Goal: Navigation & Orientation: Find specific page/section

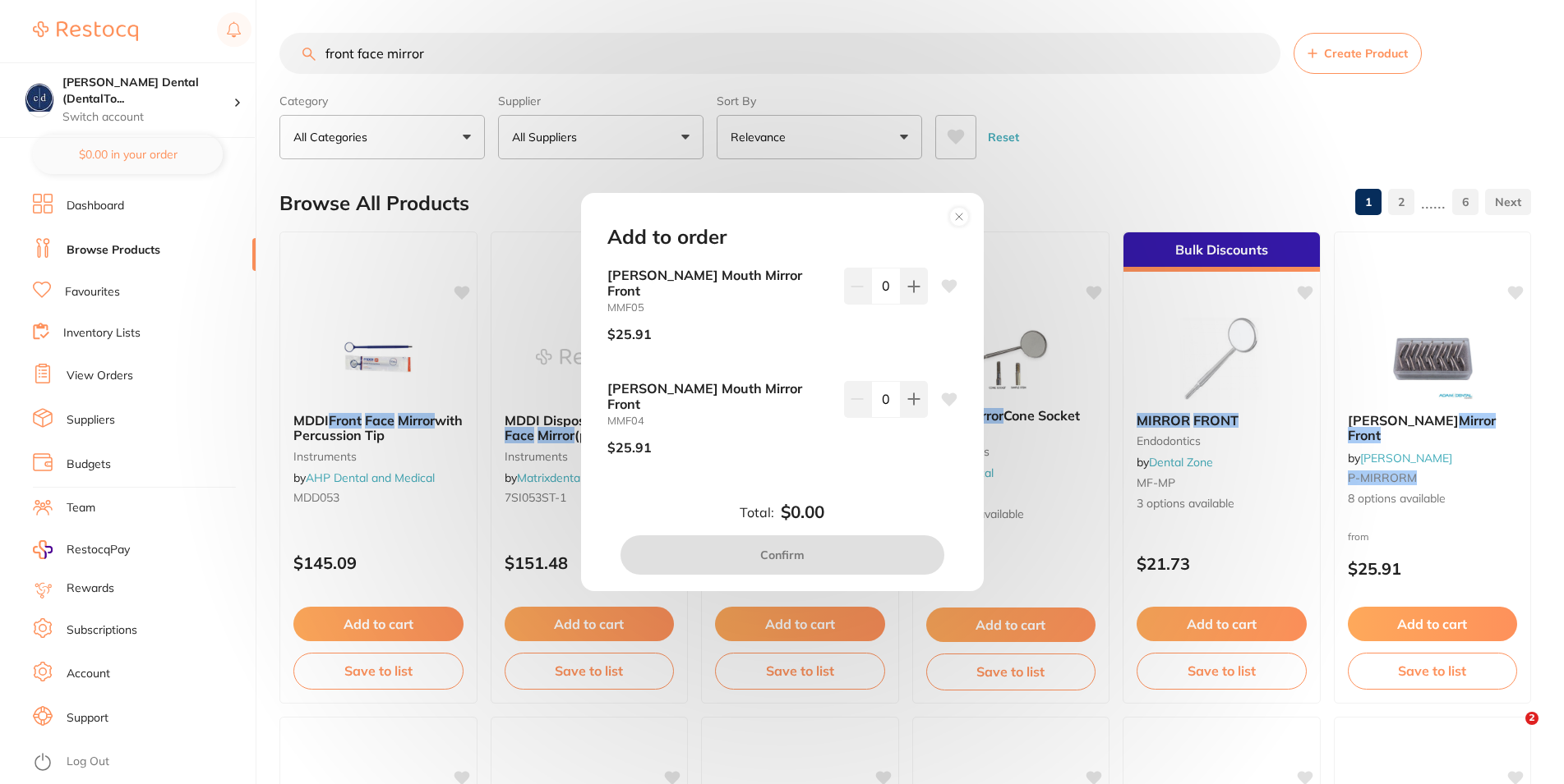
click at [962, 226] on circle at bounding box center [959, 217] width 19 height 19
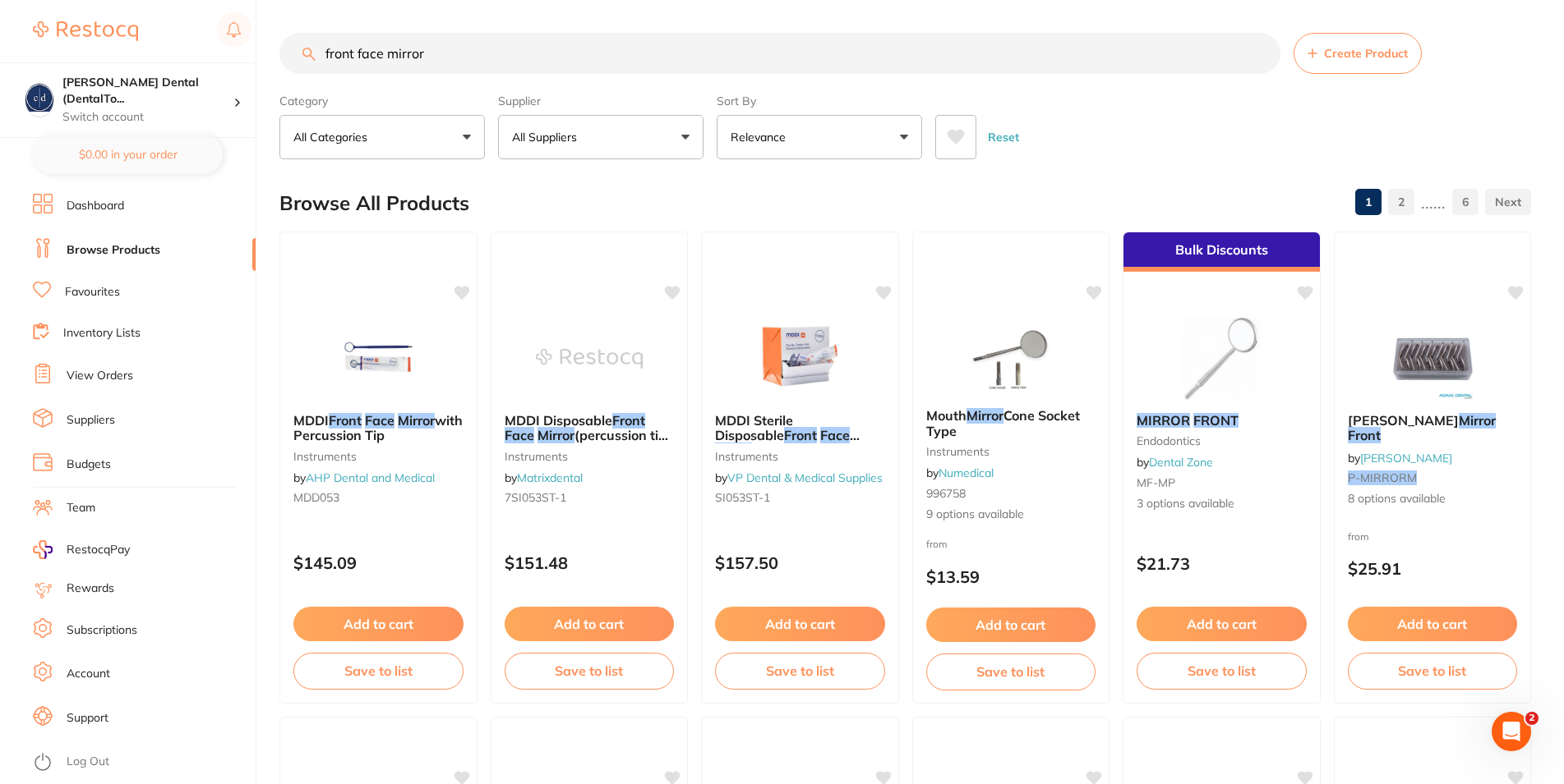
click at [112, 205] on link "Dashboard" at bounding box center [95, 206] width 57 height 16
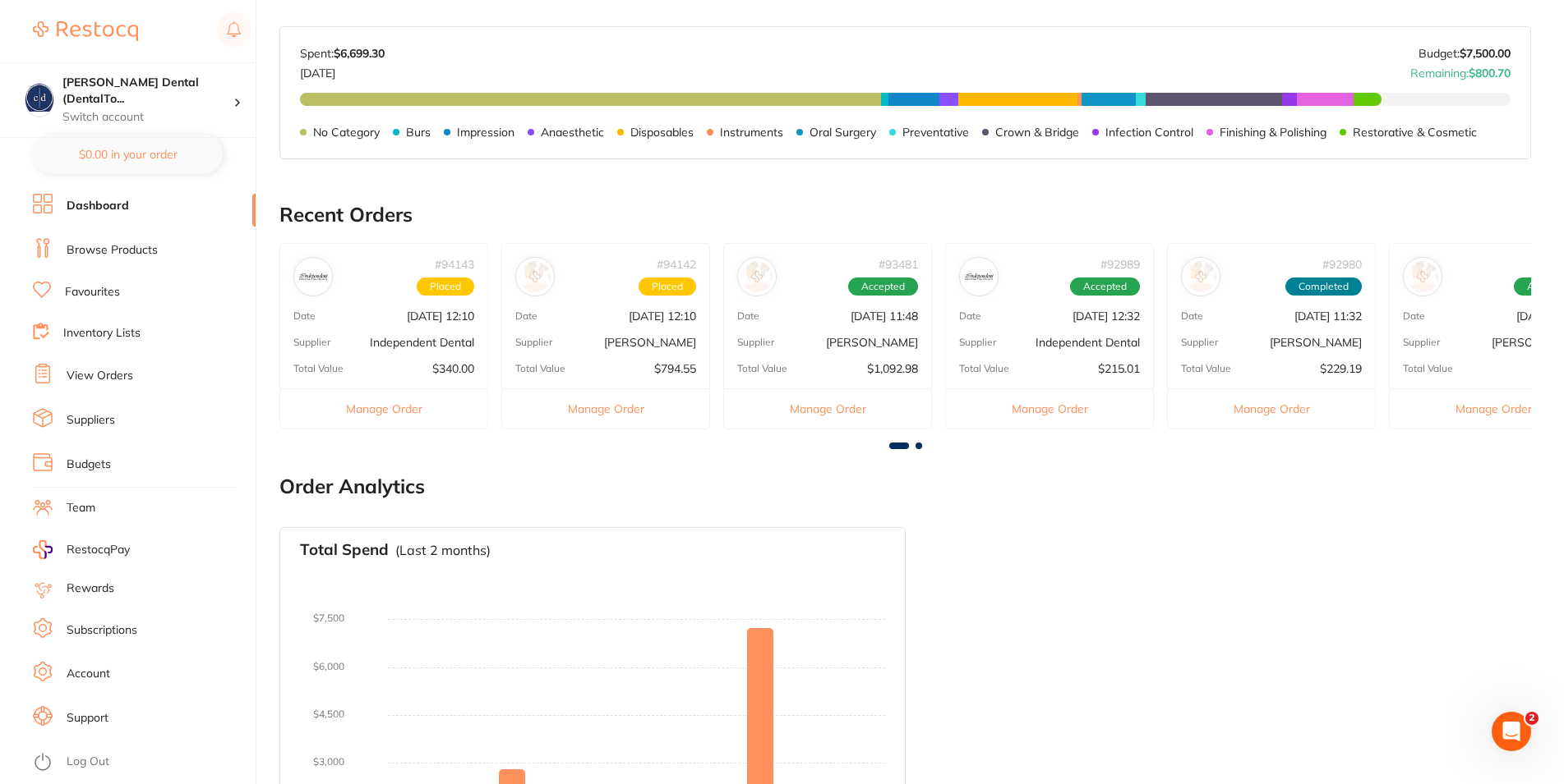
scroll to position [748, 0]
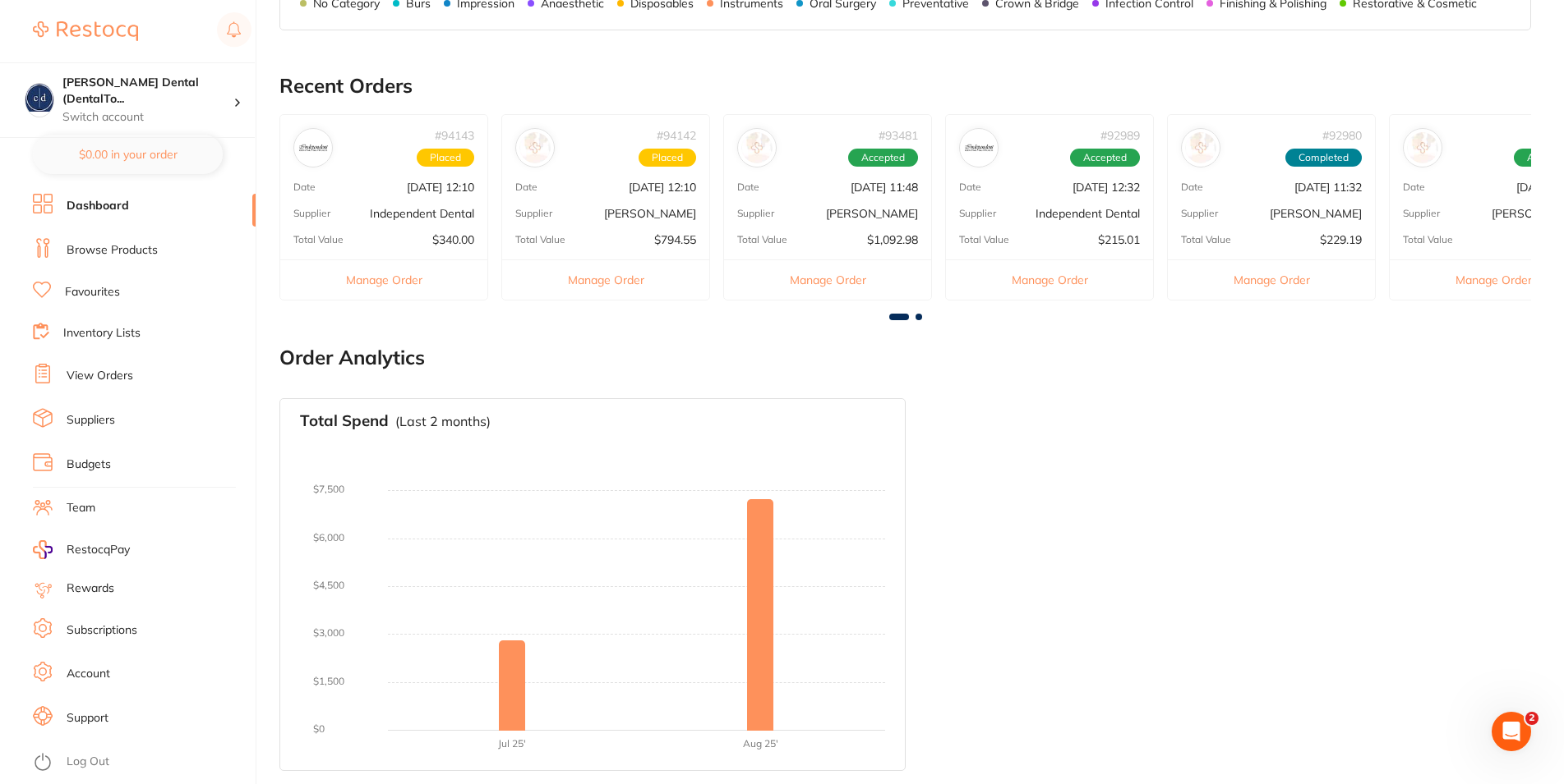
click at [605, 281] on button "Manage Order" at bounding box center [605, 280] width 207 height 41
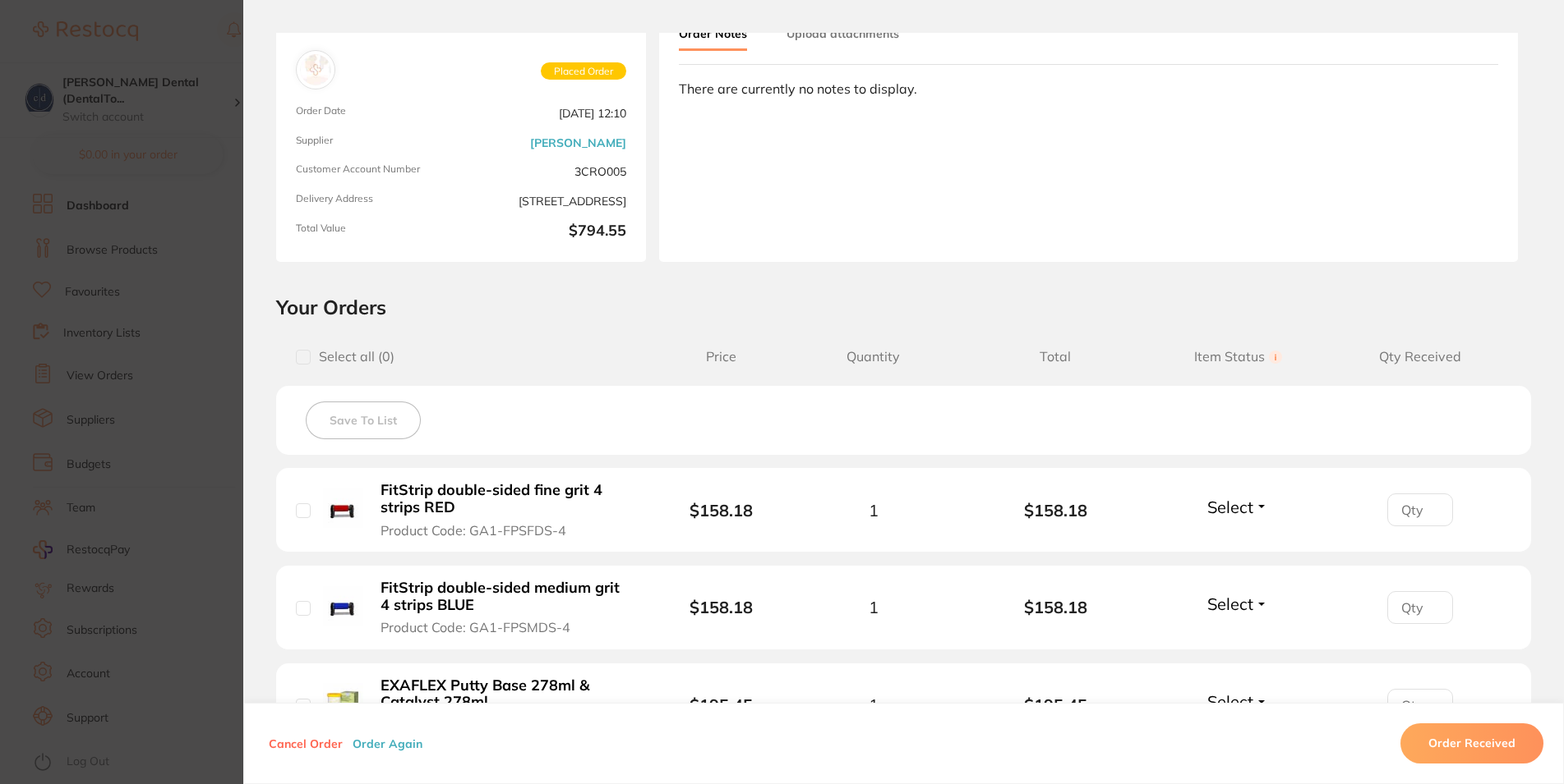
scroll to position [0, 0]
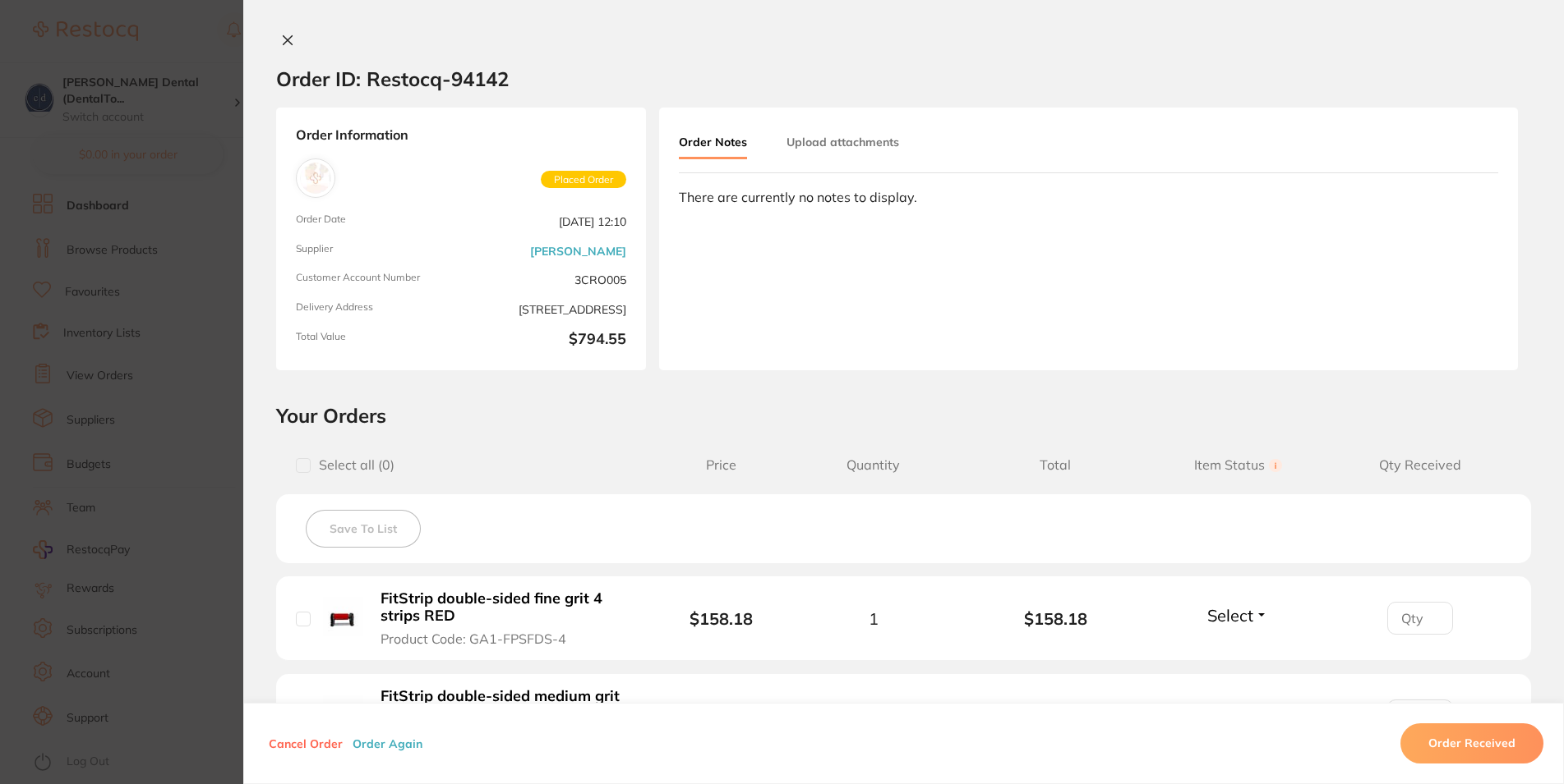
click at [281, 38] on icon at bounding box center [288, 41] width 14 height 14
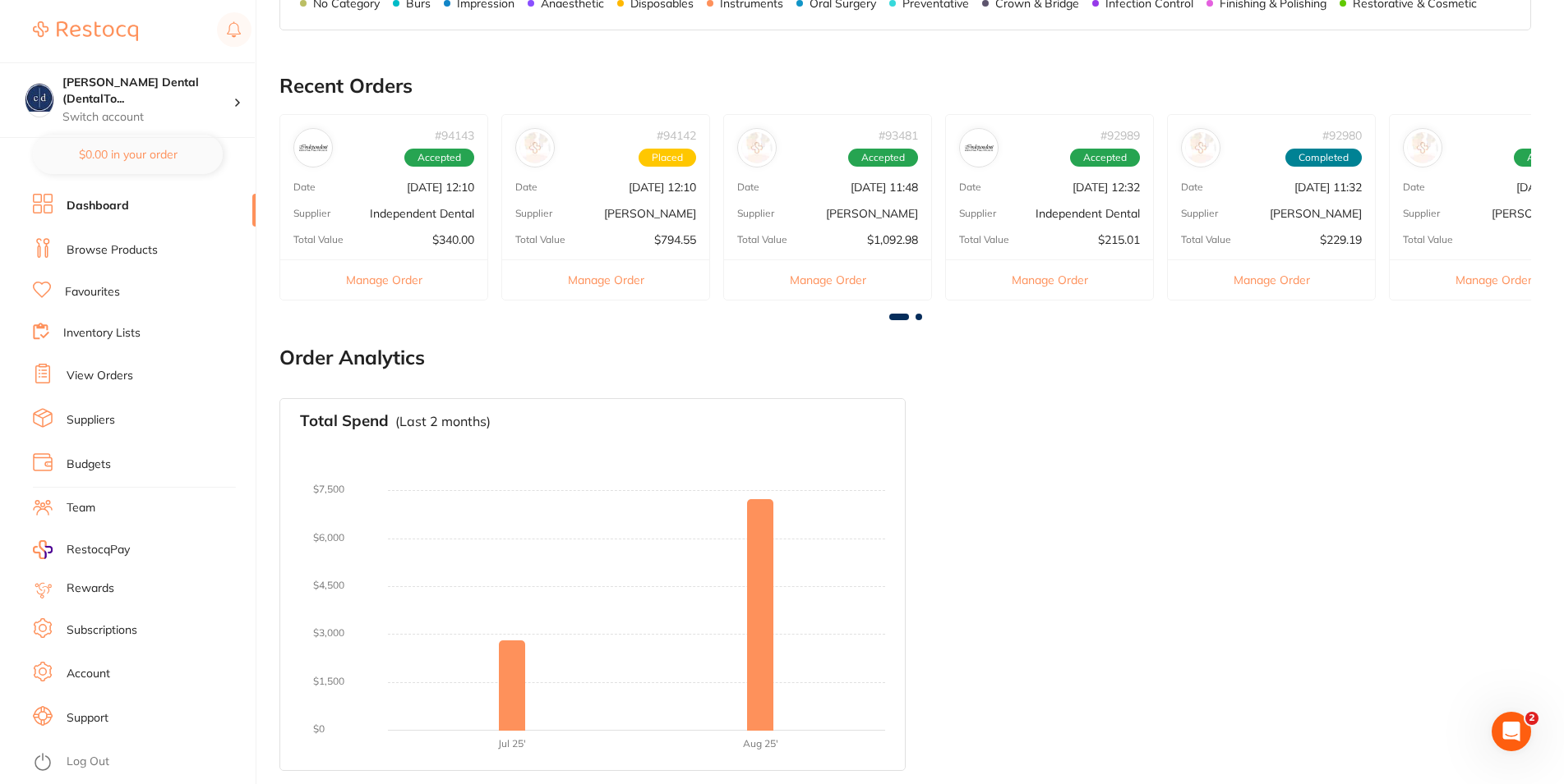
click at [664, 155] on span "Placed" at bounding box center [666, 158] width 57 height 18
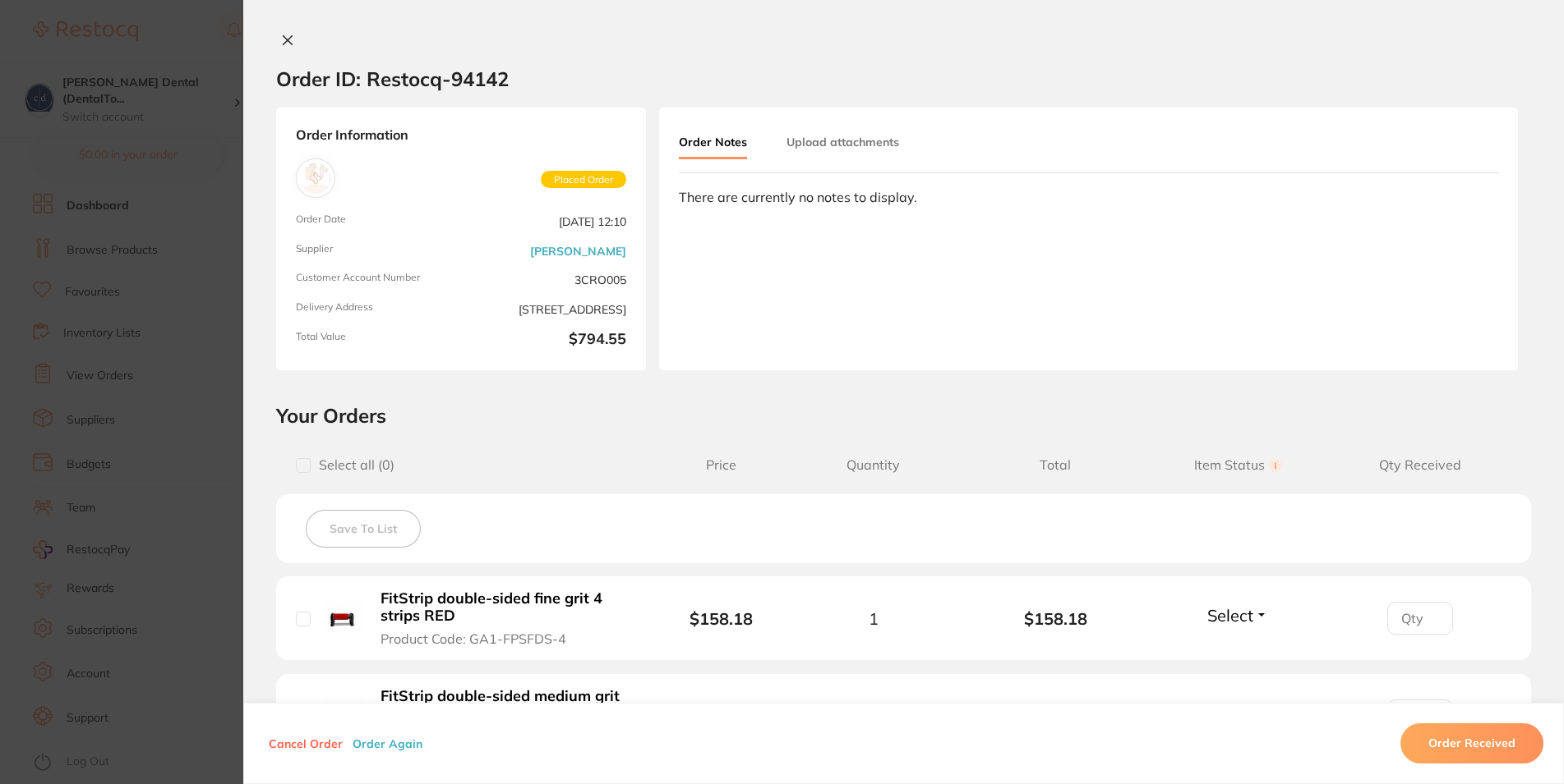
click at [590, 179] on span "Placed Order" at bounding box center [583, 180] width 85 height 18
click at [283, 41] on icon at bounding box center [287, 40] width 9 height 9
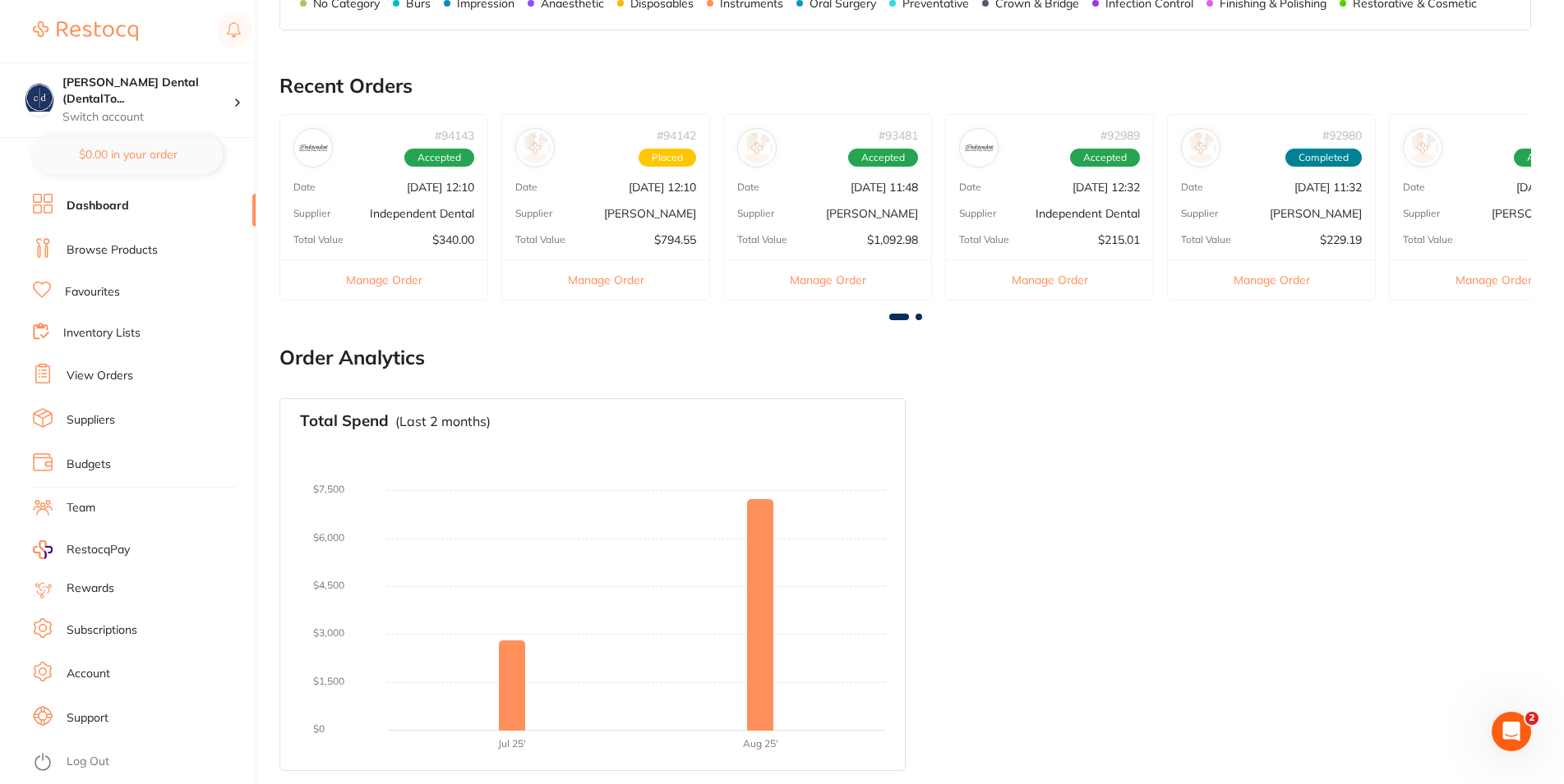
click at [124, 250] on link "Browse Products" at bounding box center [112, 250] width 91 height 16
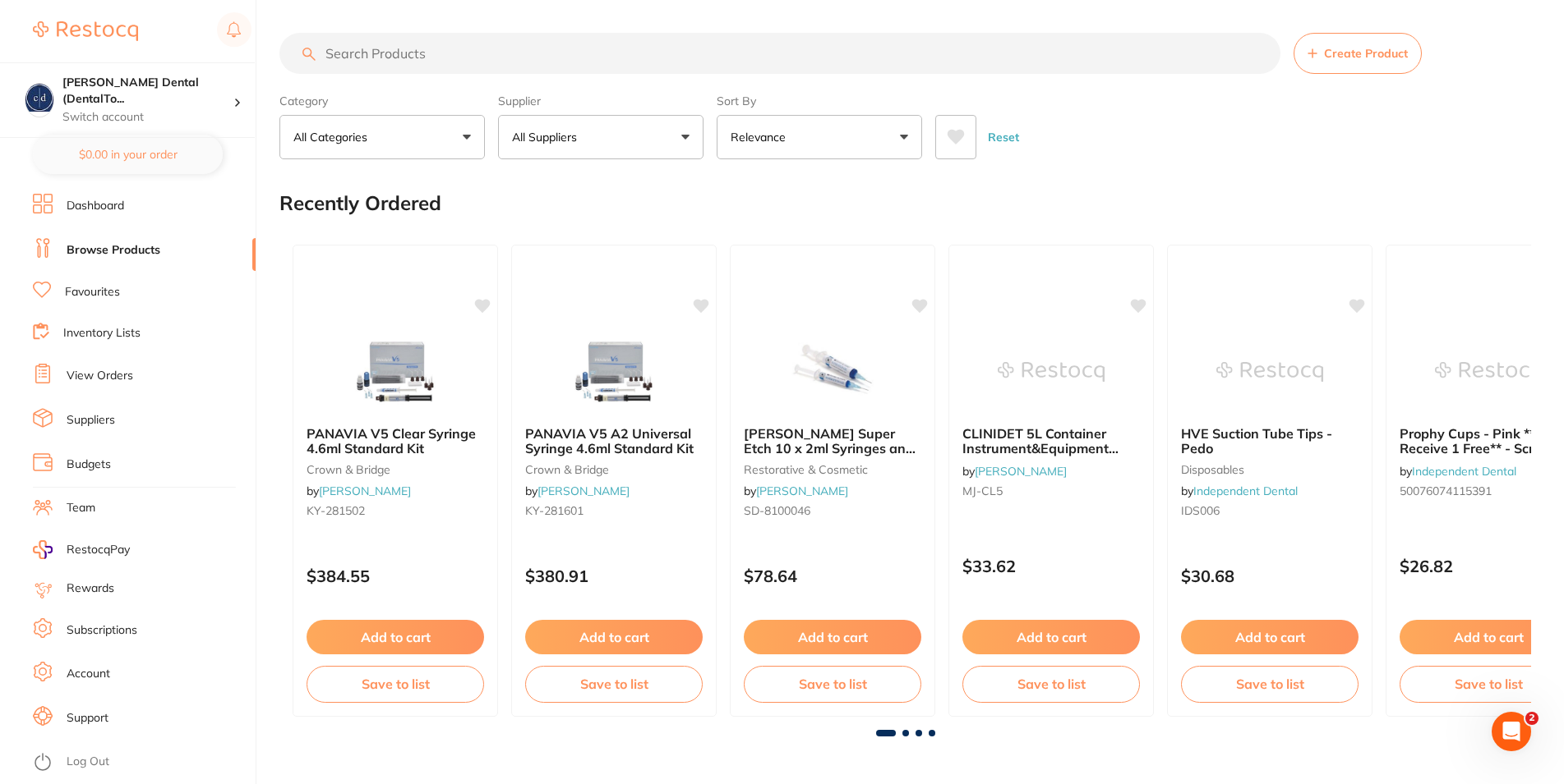
click at [99, 209] on link "Dashboard" at bounding box center [95, 206] width 57 height 16
